Goal: Find specific page/section

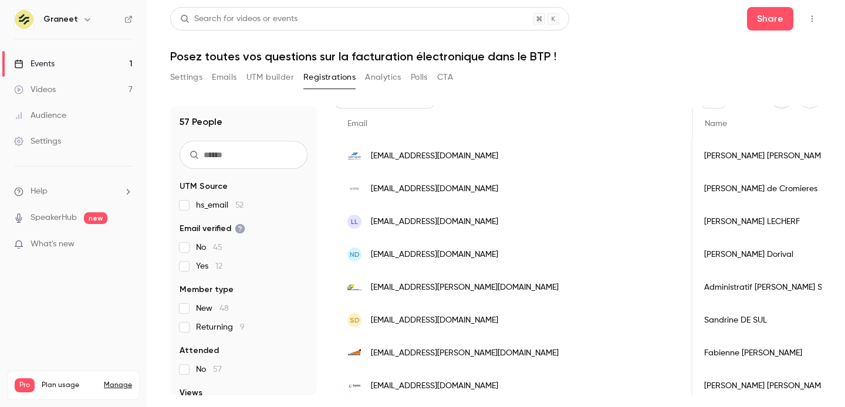
scroll to position [0, 462]
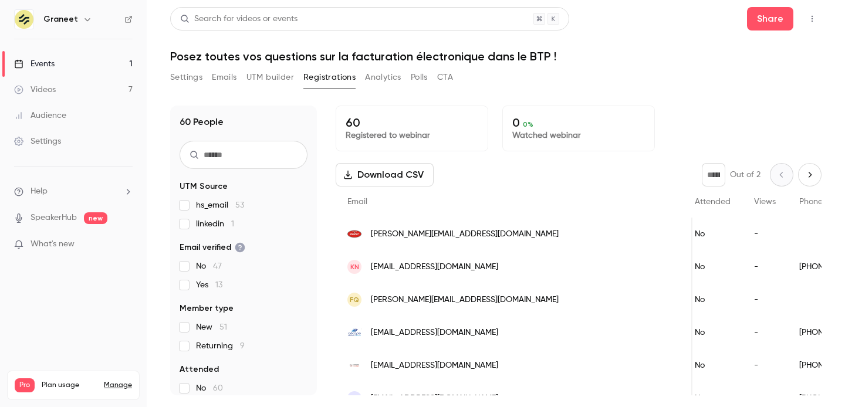
scroll to position [0, 277]
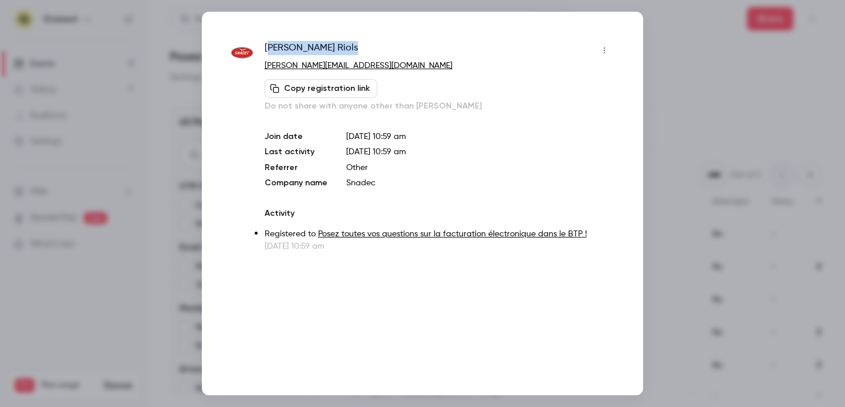
drag, startPoint x: 267, startPoint y: 48, endPoint x: 327, endPoint y: 43, distance: 60.0
click at [327, 43] on div "[PERSON_NAME]" at bounding box center [439, 50] width 349 height 19
click at [298, 43] on span "[PERSON_NAME]" at bounding box center [311, 50] width 93 height 19
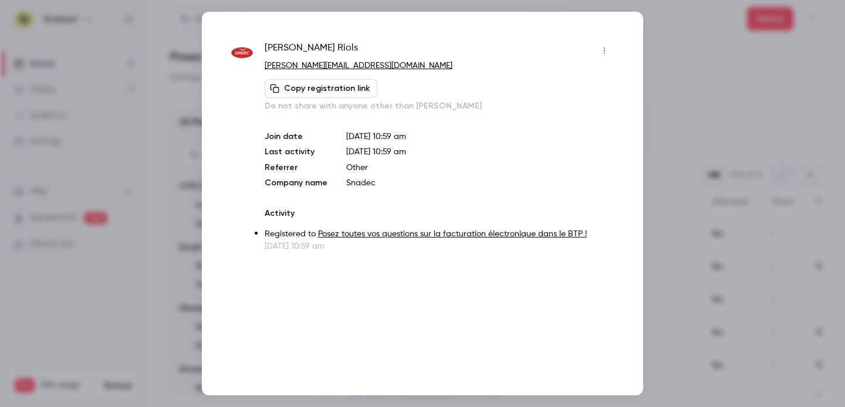
click at [716, 72] on div at bounding box center [422, 203] width 845 height 407
